Goal: Register for event/course

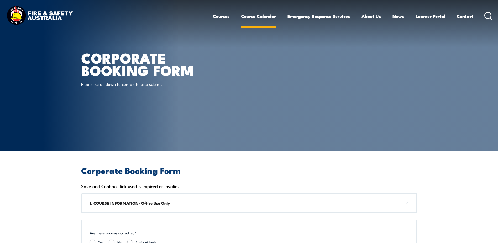
click at [256, 15] on link "Course Calendar" at bounding box center [258, 16] width 35 height 14
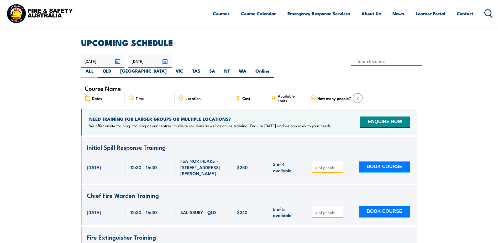
scroll to position [131, 0]
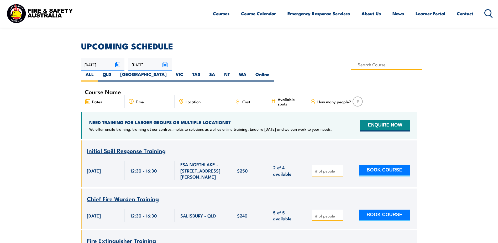
click at [351, 65] on input at bounding box center [386, 64] width 71 height 10
type input "Fire Warden / Chief Fire Warden Training"
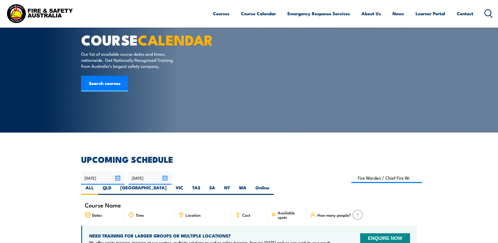
scroll to position [16, 0]
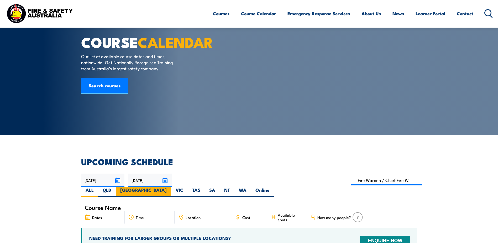
click at [171, 187] on label "NSW" at bounding box center [143, 192] width 55 height 10
click at [170, 187] on input "NSW" at bounding box center [168, 188] width 3 height 3
radio input "true"
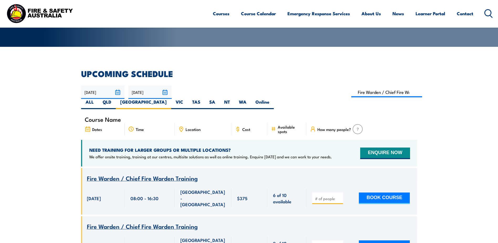
scroll to position [94, 0]
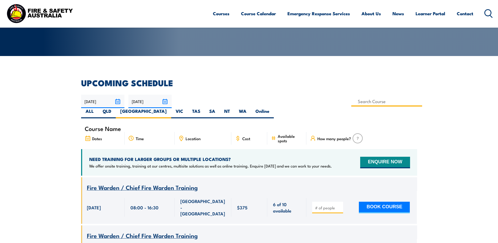
click at [351, 103] on input at bounding box center [386, 101] width 71 height 10
type input "Fire Warden Training"
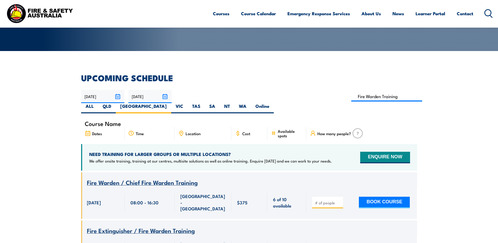
scroll to position [94, 0]
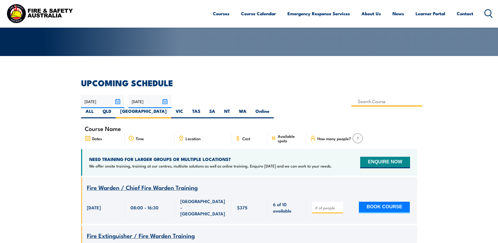
click at [351, 102] on input at bounding box center [386, 101] width 71 height 10
type input "Fire Warden Training"
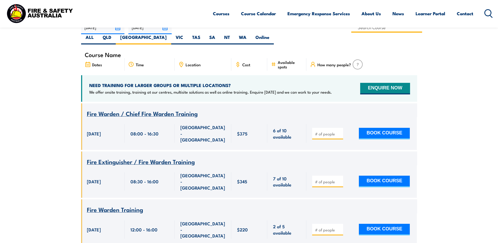
scroll to position [173, 0]
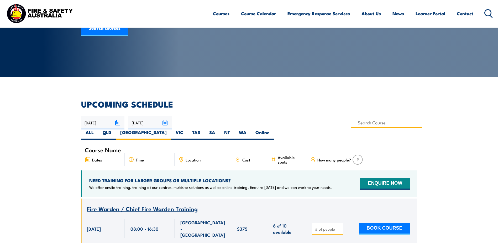
type input "Fire Warden Training"
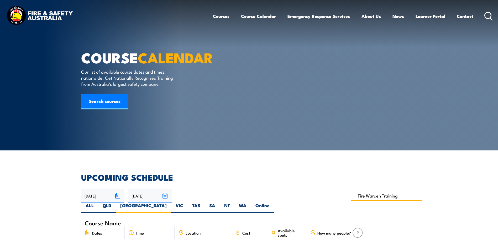
scroll to position [0, 0]
